Goal: Task Accomplishment & Management: Use online tool/utility

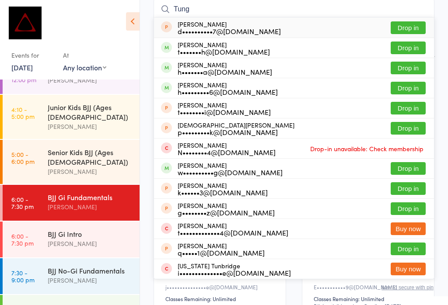
type input "Tung"
click at [411, 45] on button "Drop in" at bounding box center [408, 48] width 35 height 13
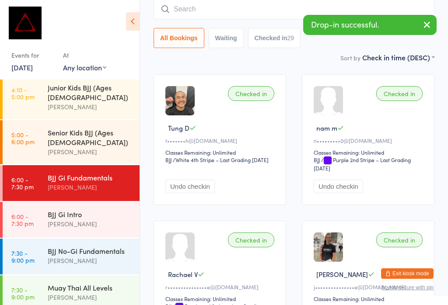
scroll to position [68, 0]
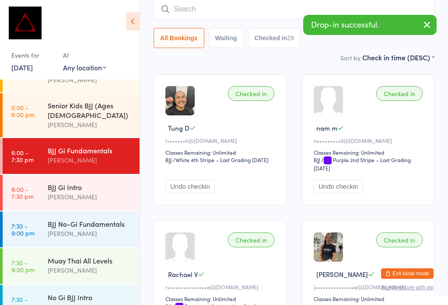
click at [94, 219] on div "BJJ No-Gi Fundamentals" at bounding box center [90, 224] width 84 height 10
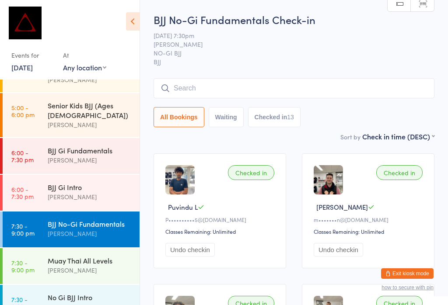
click at [196, 80] on input "search" at bounding box center [294, 88] width 281 height 20
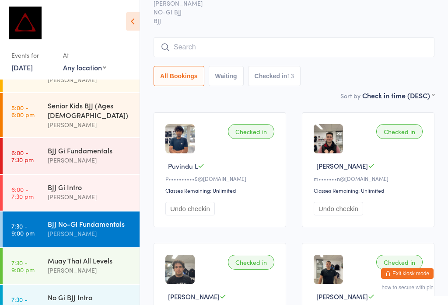
scroll to position [79, 0]
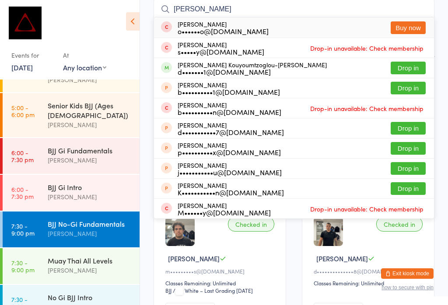
type input "[PERSON_NAME]"
click at [404, 62] on button "Drop in" at bounding box center [408, 68] width 35 height 13
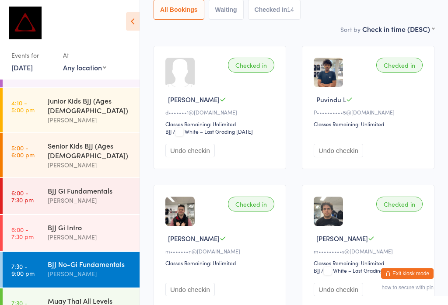
scroll to position [27, 0]
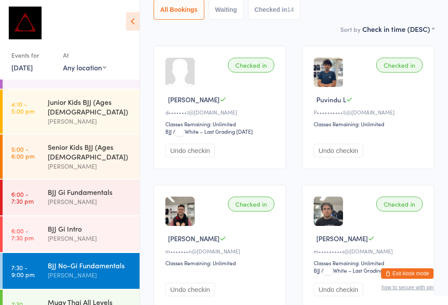
click at [103, 187] on div "BJJ Gi Fundamentals" at bounding box center [90, 192] width 84 height 10
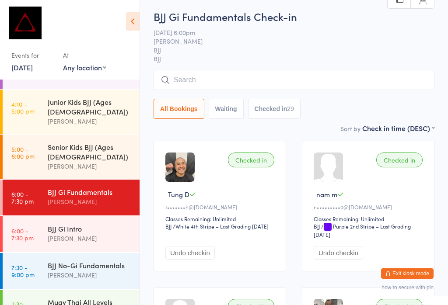
scroll to position [12, 0]
click at [273, 76] on input "search" at bounding box center [294, 80] width 281 height 20
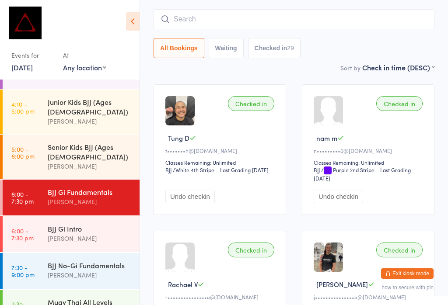
scroll to position [84, 0]
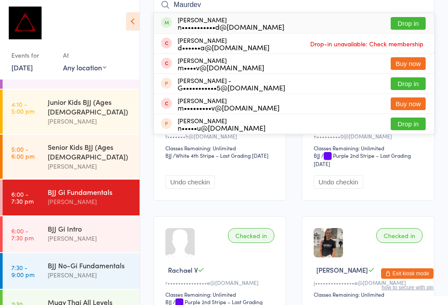
type input "Maurdev"
click at [235, 23] on div "n•••••••••••d@[DOMAIN_NAME]" at bounding box center [231, 26] width 107 height 7
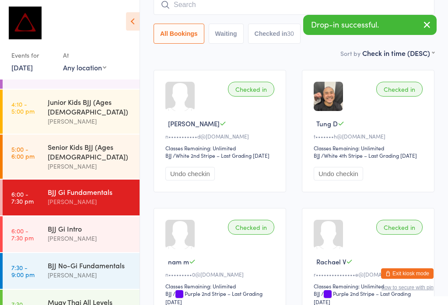
click at [108, 297] on div "Muay Thai All Levels" at bounding box center [90, 302] width 84 height 10
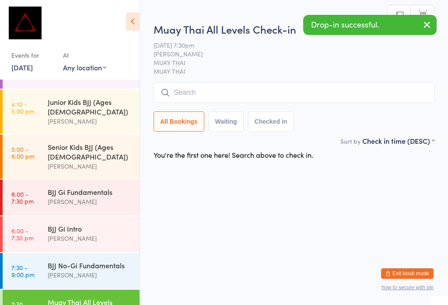
click at [215, 87] on input "search" at bounding box center [294, 93] width 281 height 20
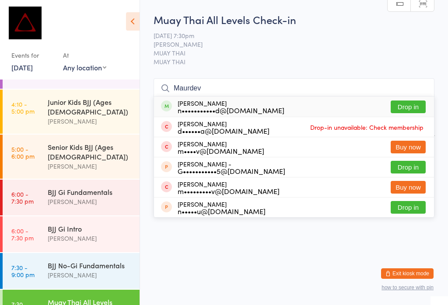
type input "Maurdev"
click at [223, 107] on div "n•••••••••••d@[DOMAIN_NAME]" at bounding box center [231, 110] width 107 height 7
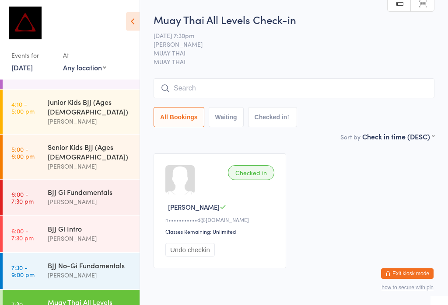
scroll to position [68, 0]
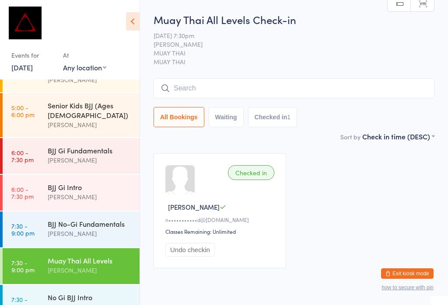
click at [99, 219] on div "BJJ No-Gi Fundamentals" at bounding box center [90, 224] width 84 height 10
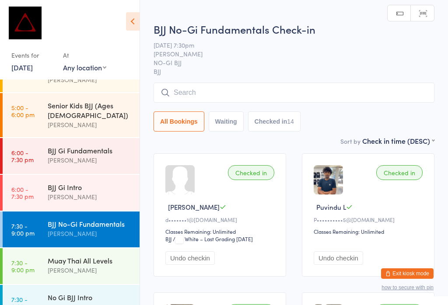
click at [241, 93] on input "search" at bounding box center [294, 93] width 281 height 20
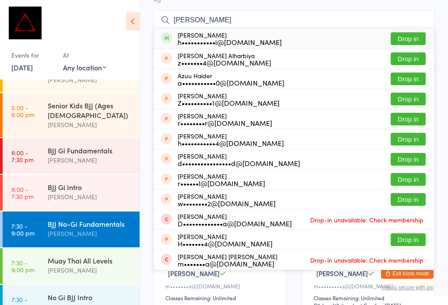
scroll to position [72, 0]
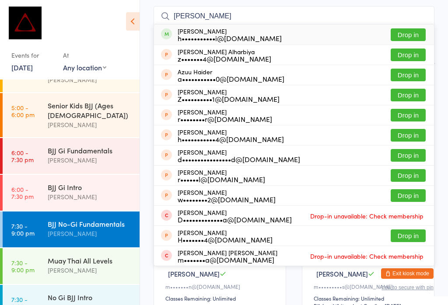
type input "[PERSON_NAME]"
click at [410, 36] on button "Drop in" at bounding box center [408, 34] width 35 height 13
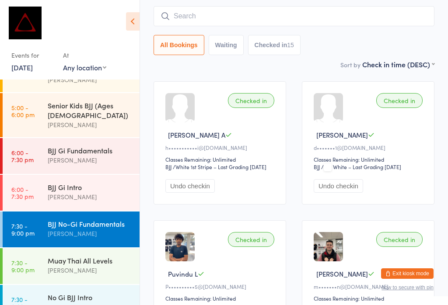
click at [87, 146] on div "BJJ Gi Fundamentals" at bounding box center [90, 151] width 84 height 10
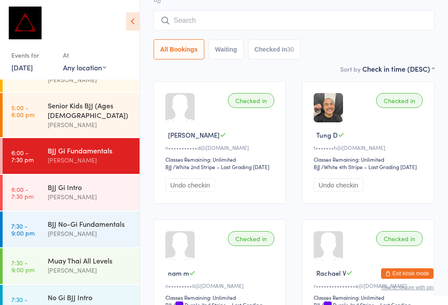
click at [295, 18] on input "search" at bounding box center [294, 20] width 281 height 20
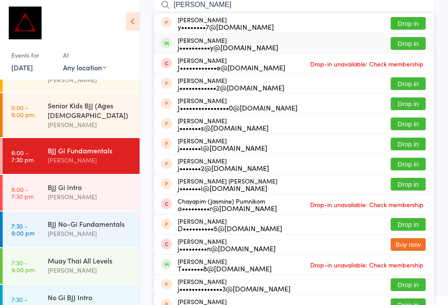
type input "[PERSON_NAME]"
click at [217, 38] on div "[PERSON_NAME] Le j••••••••••y@[DOMAIN_NAME]" at bounding box center [228, 44] width 101 height 14
